Goal: Navigation & Orientation: Go to known website

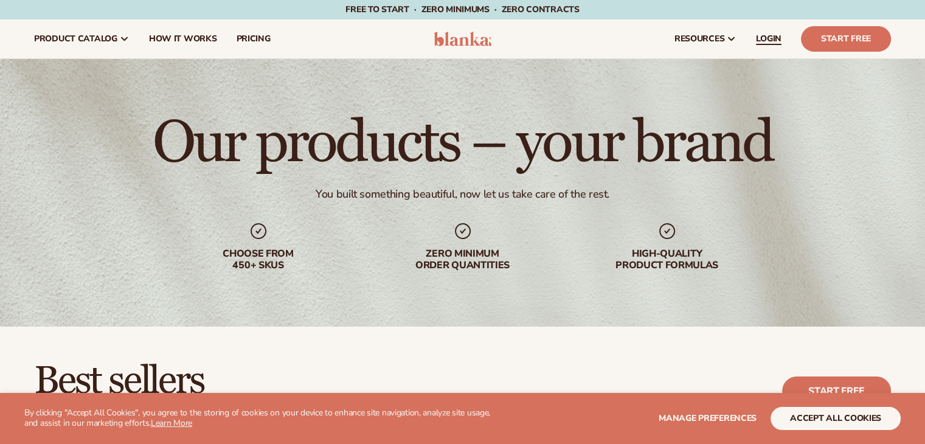
click at [775, 37] on span "LOGIN" at bounding box center [769, 39] width 26 height 10
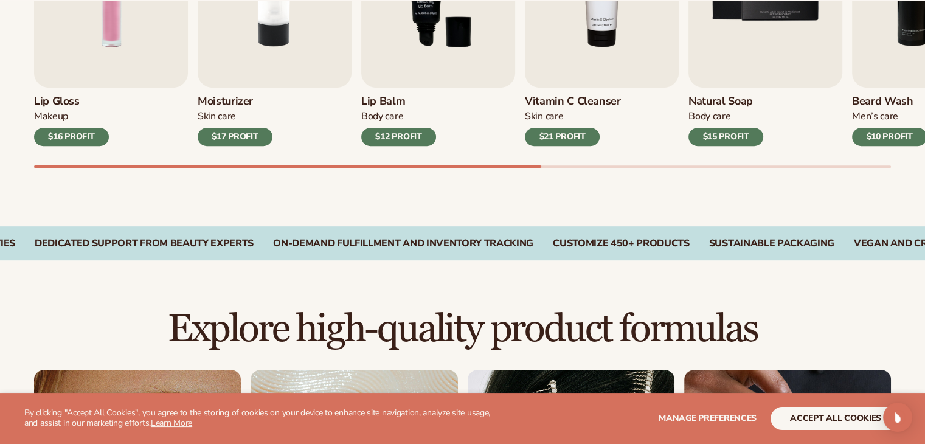
scroll to position [243, 0]
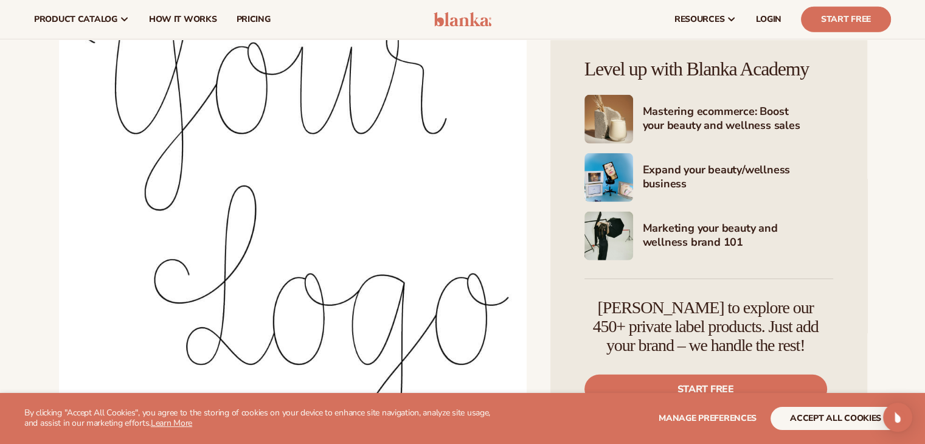
scroll to position [3465, 0]
